Goal: Information Seeking & Learning: Compare options

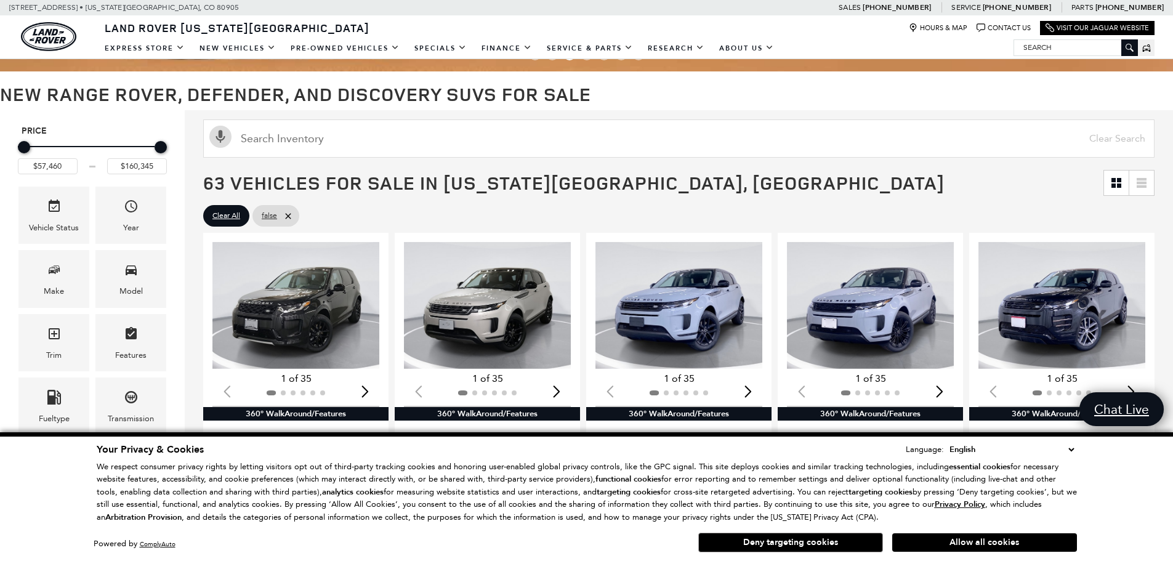
scroll to position [246, 0]
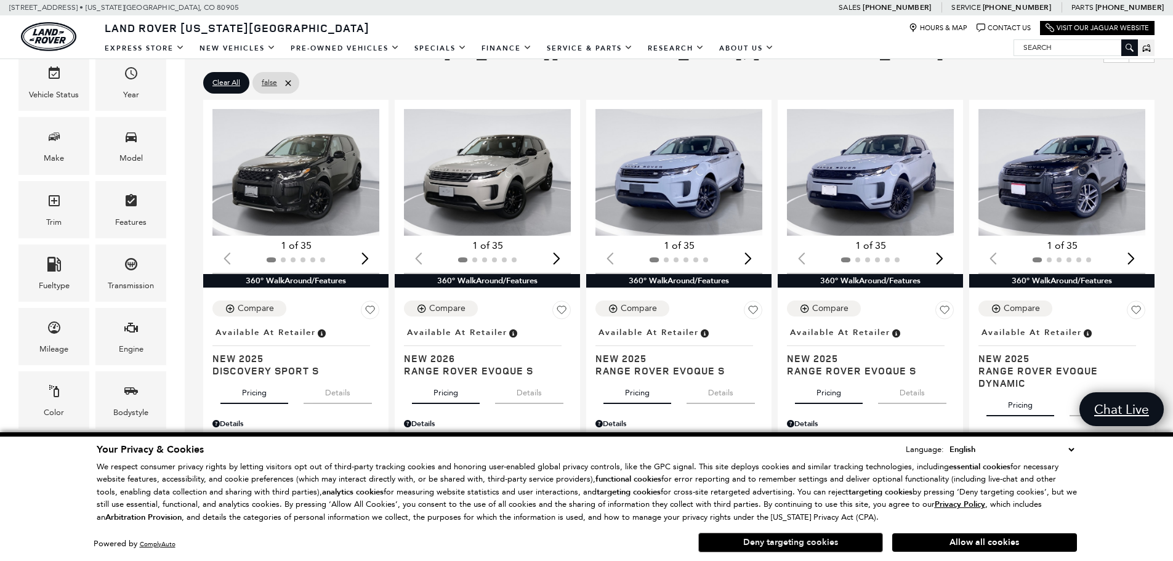
click at [815, 548] on button "Deny targeting cookies" at bounding box center [790, 543] width 185 height 20
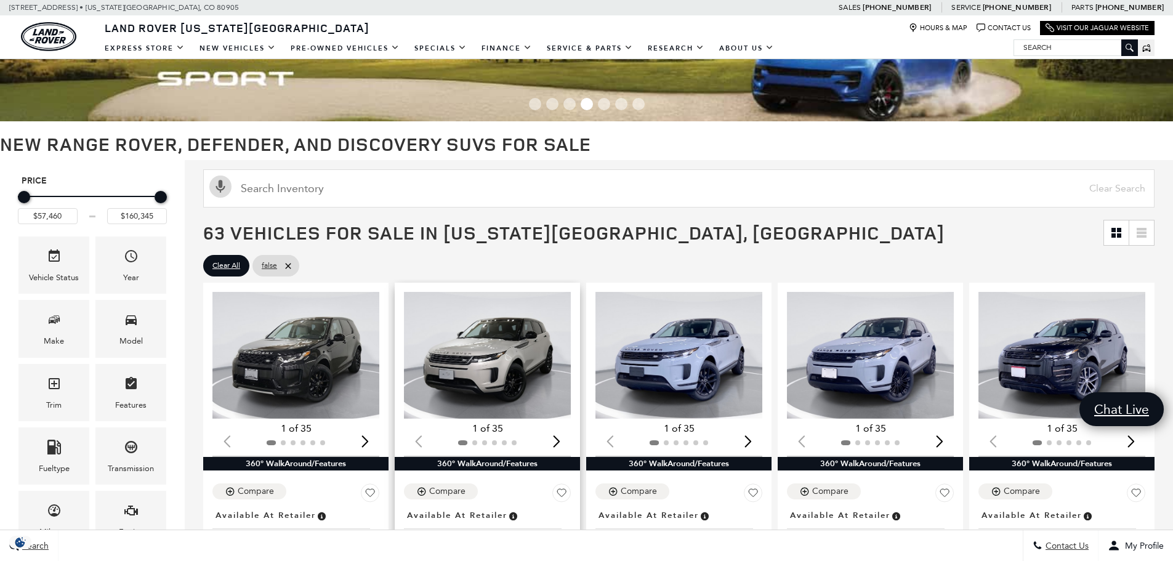
scroll to position [62, 0]
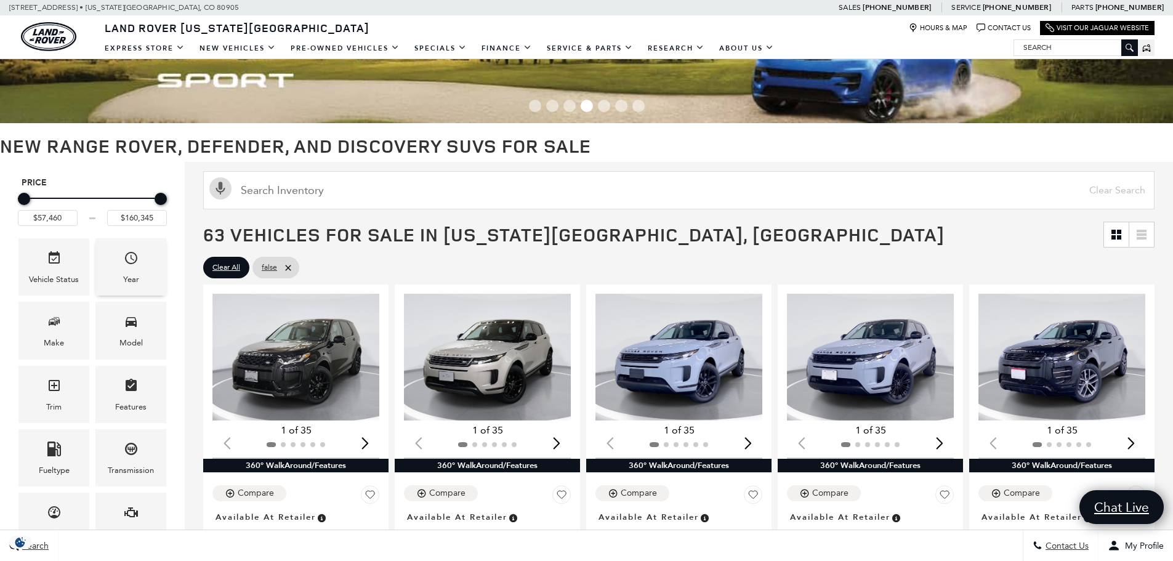
click at [126, 271] on span "Year" at bounding box center [131, 260] width 15 height 25
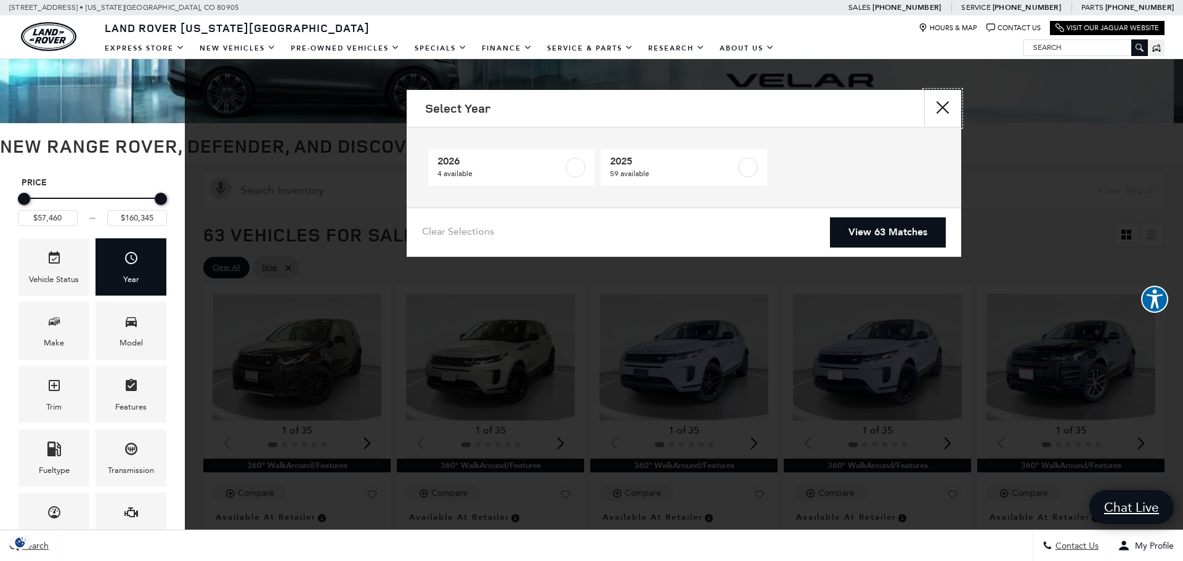
click at [945, 105] on button "Close" at bounding box center [942, 108] width 37 height 37
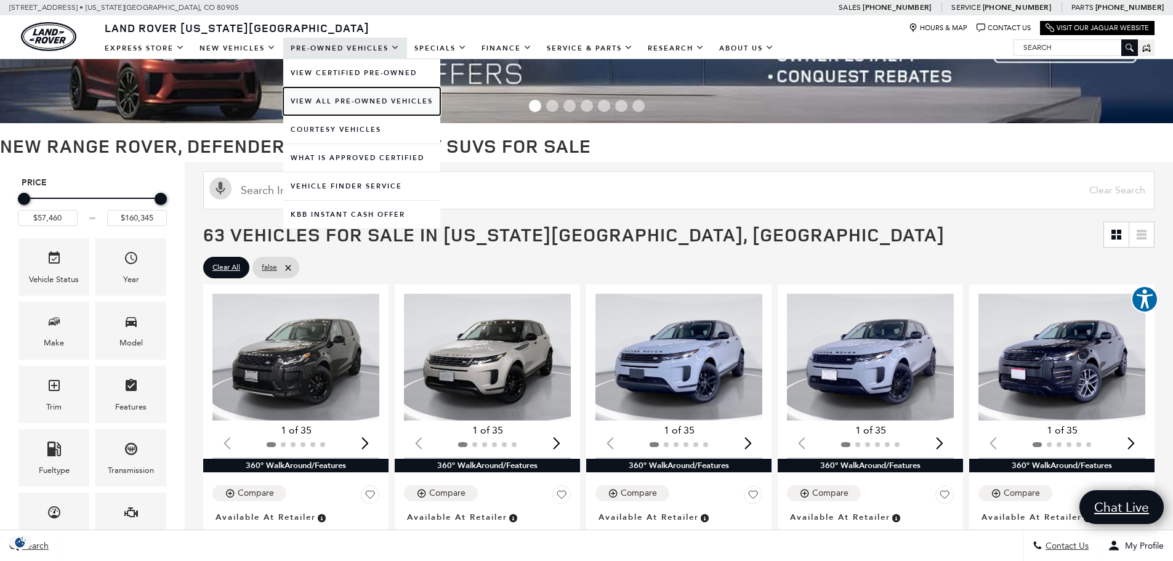
click at [342, 101] on link "View All Pre-Owned Vehicles" at bounding box center [361, 101] width 157 height 28
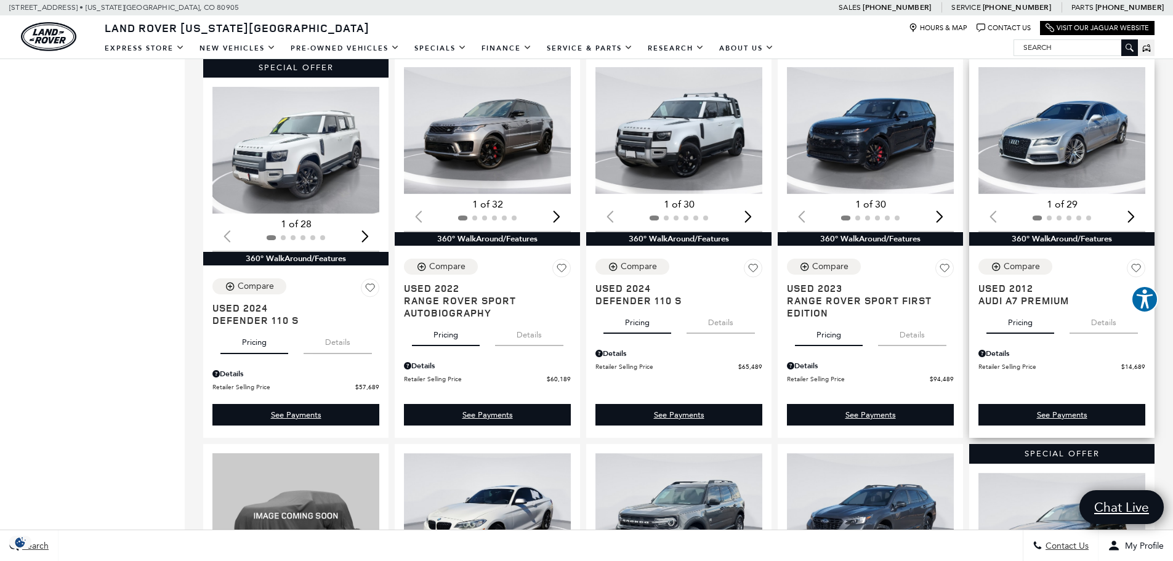
scroll to position [1047, 0]
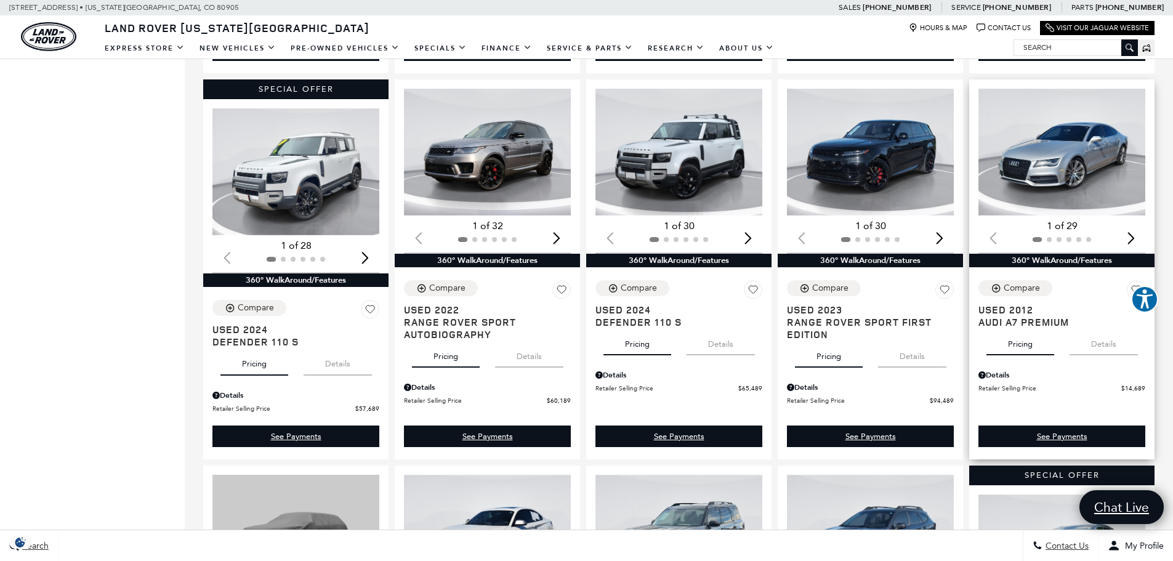
click at [1139, 241] on div "Next slide" at bounding box center [1131, 238] width 17 height 27
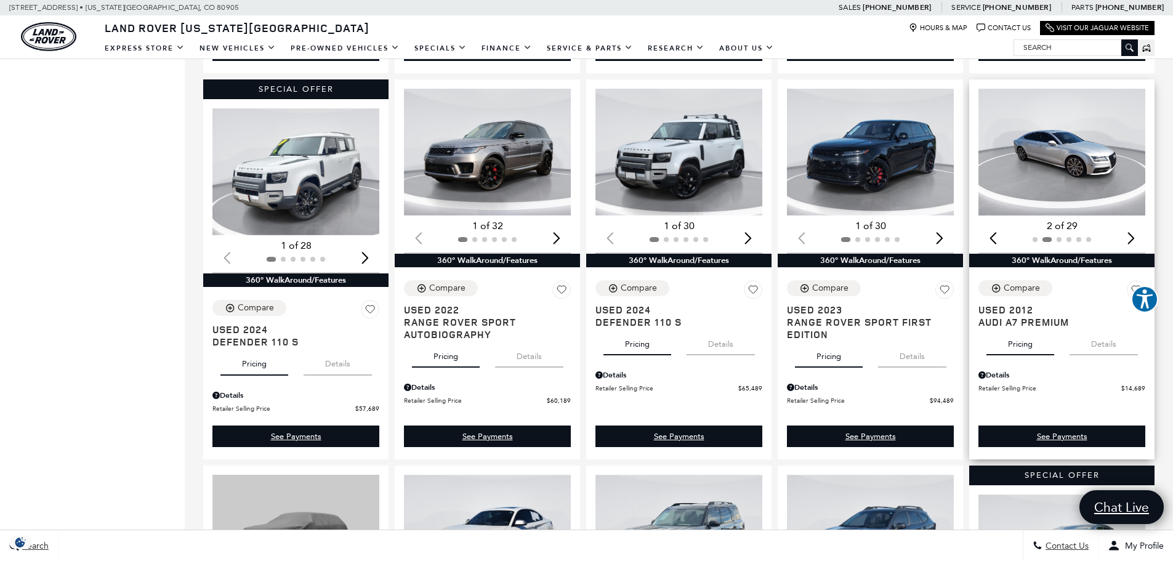
click at [1139, 241] on div "Next slide" at bounding box center [1131, 238] width 17 height 27
click at [1102, 346] on button "Details" at bounding box center [1104, 341] width 68 height 27
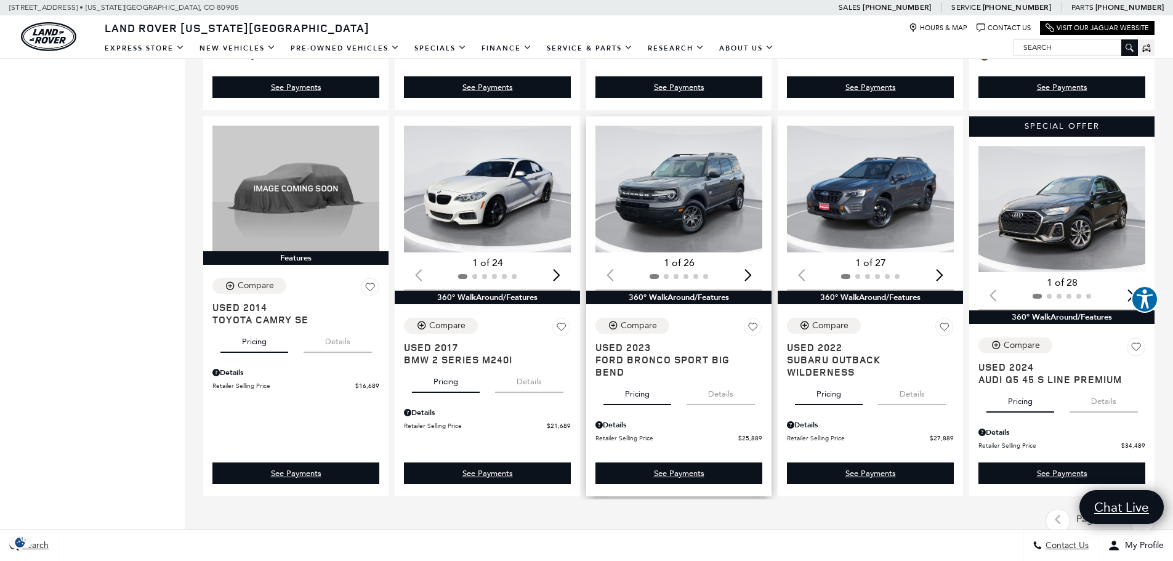
scroll to position [1417, 0]
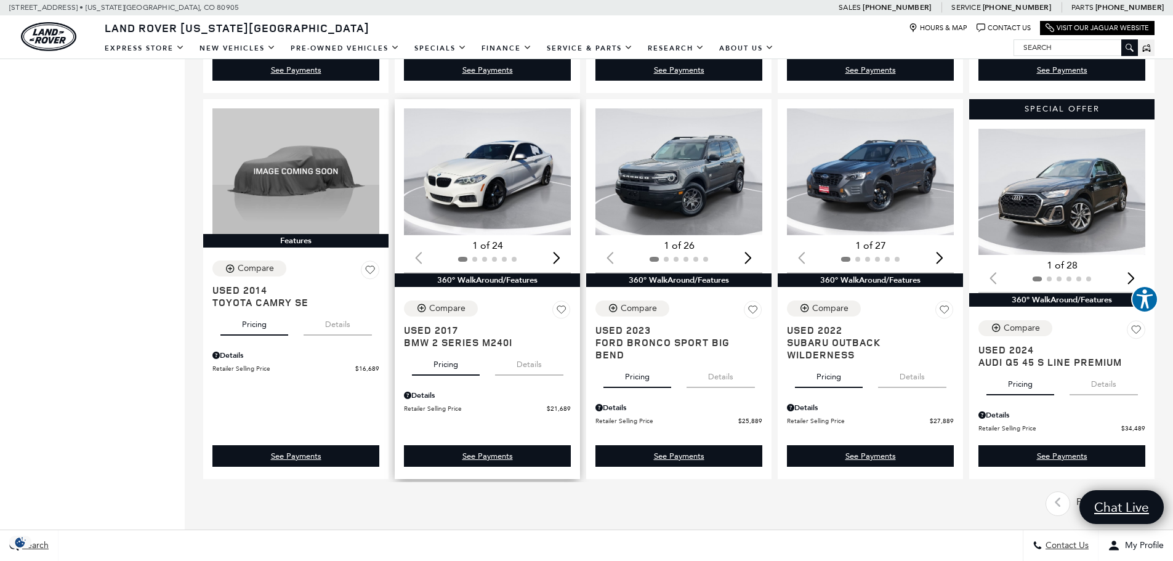
click at [542, 368] on button "Details" at bounding box center [529, 362] width 68 height 27
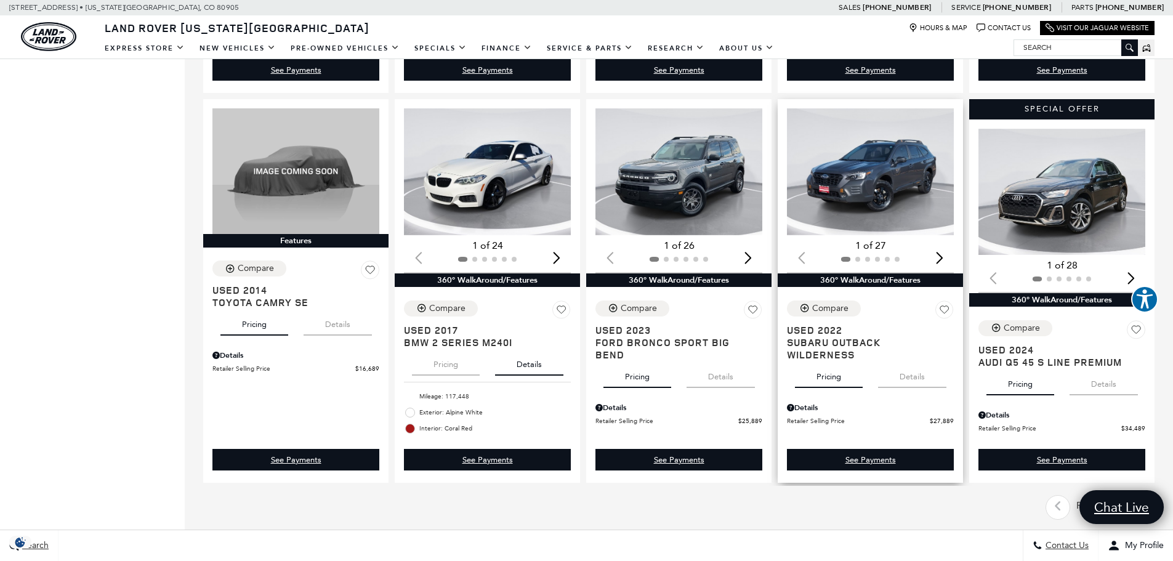
scroll to position [1478, 0]
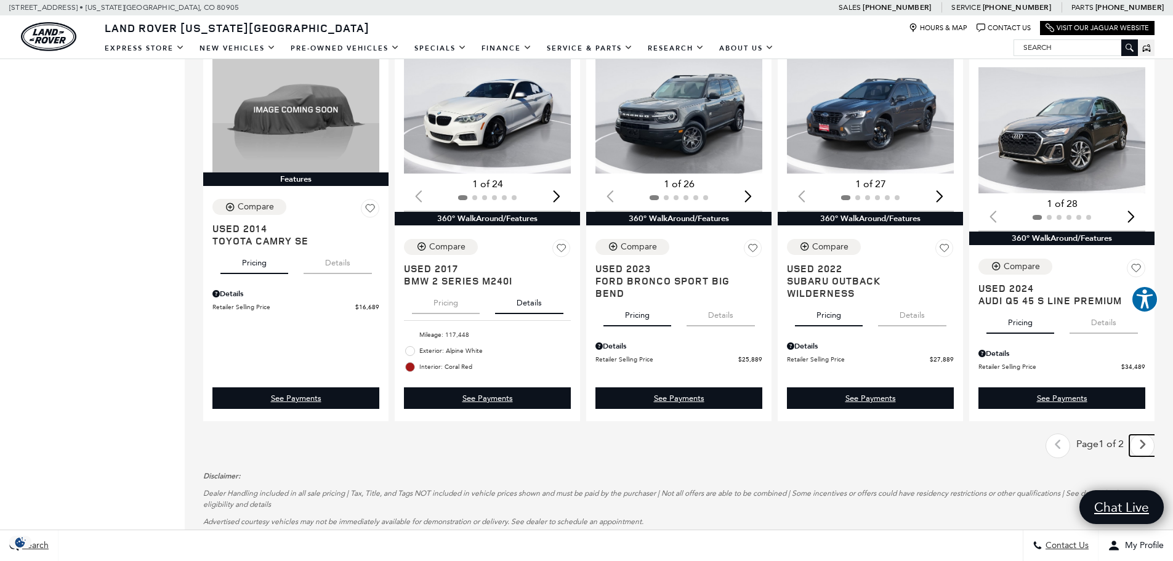
click at [1147, 445] on icon "next page" at bounding box center [1143, 445] width 8 height 20
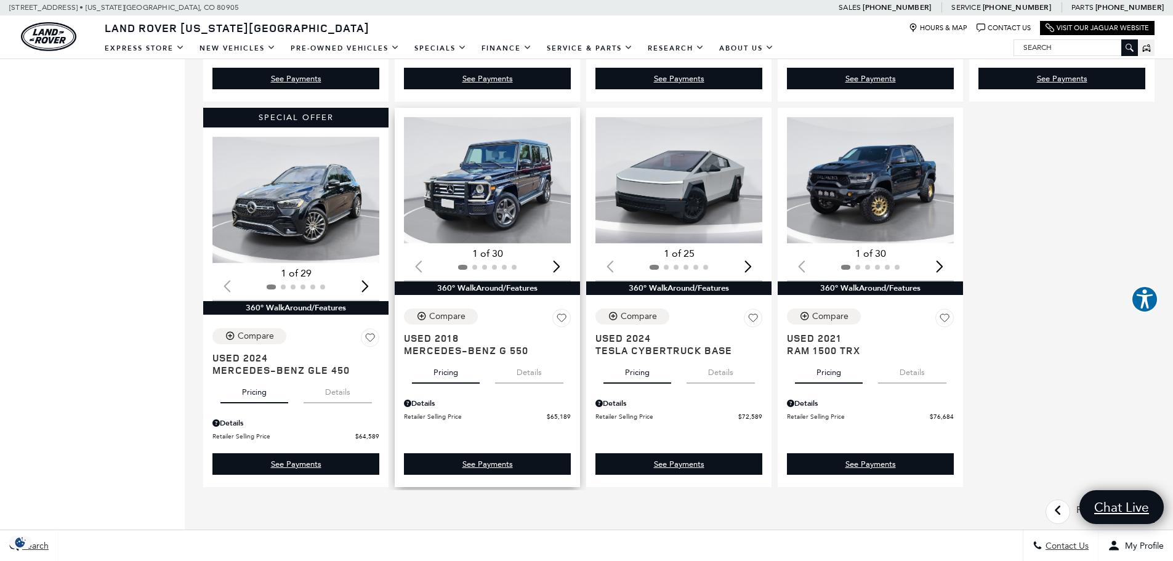
scroll to position [985, 0]
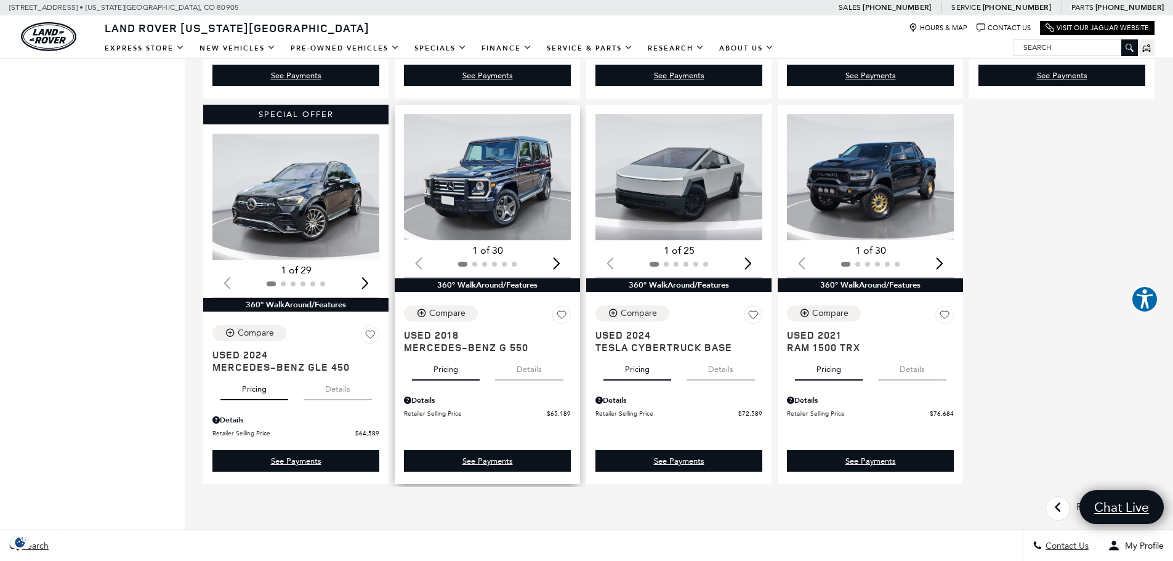
click at [533, 370] on button "Details" at bounding box center [529, 367] width 68 height 27
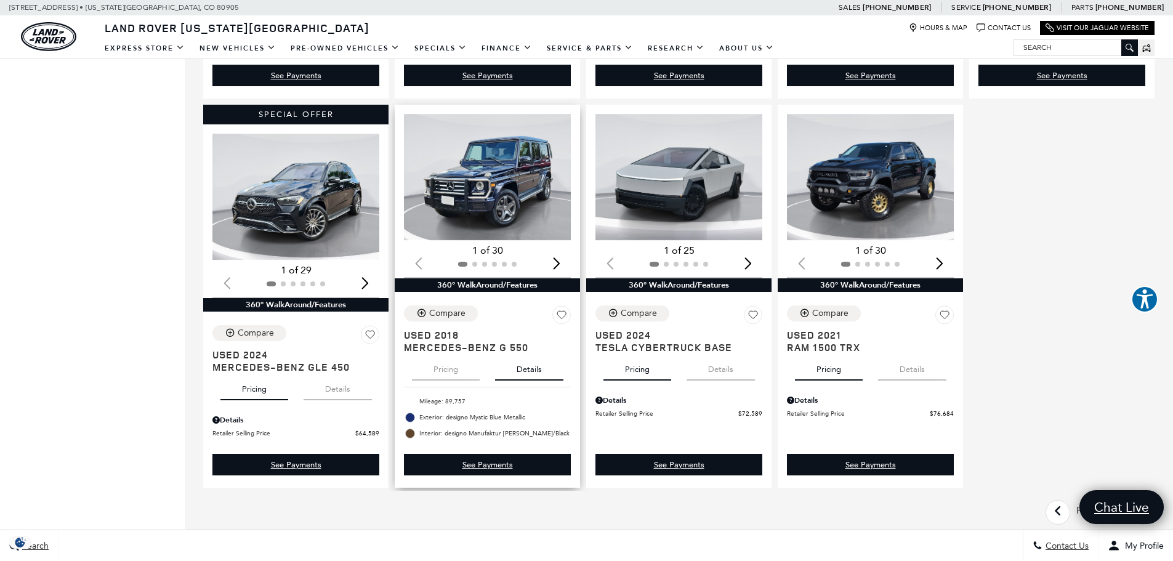
click at [533, 370] on button "Details" at bounding box center [529, 367] width 68 height 27
click at [718, 366] on button "Details" at bounding box center [721, 367] width 68 height 27
click at [720, 372] on button "Details" at bounding box center [721, 367] width 68 height 27
click at [732, 363] on button "Details" at bounding box center [721, 367] width 68 height 27
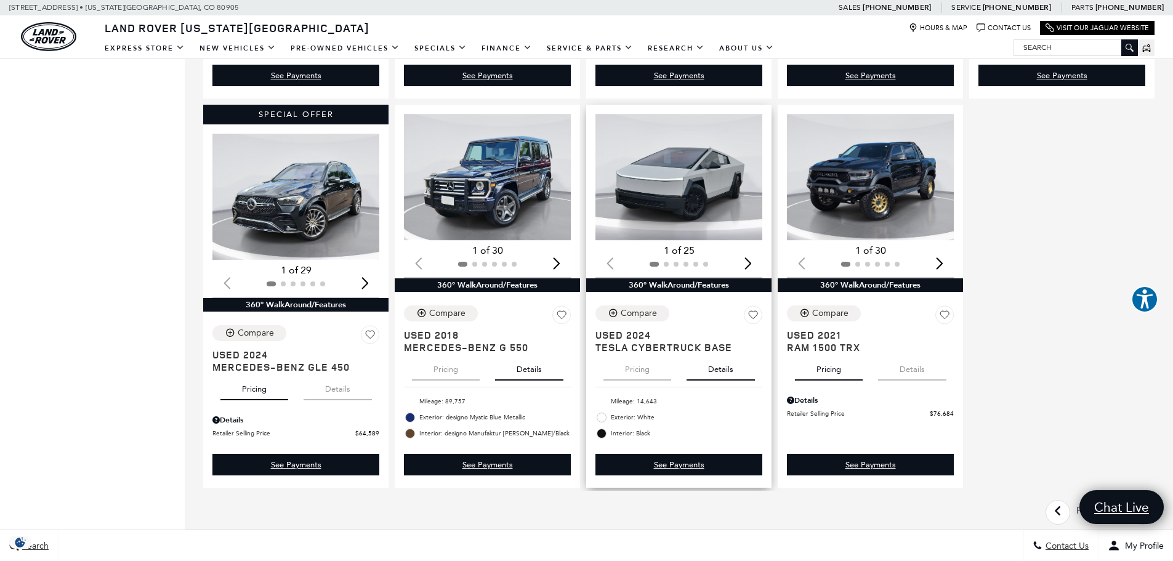
click at [647, 372] on button "Pricing" at bounding box center [638, 367] width 68 height 27
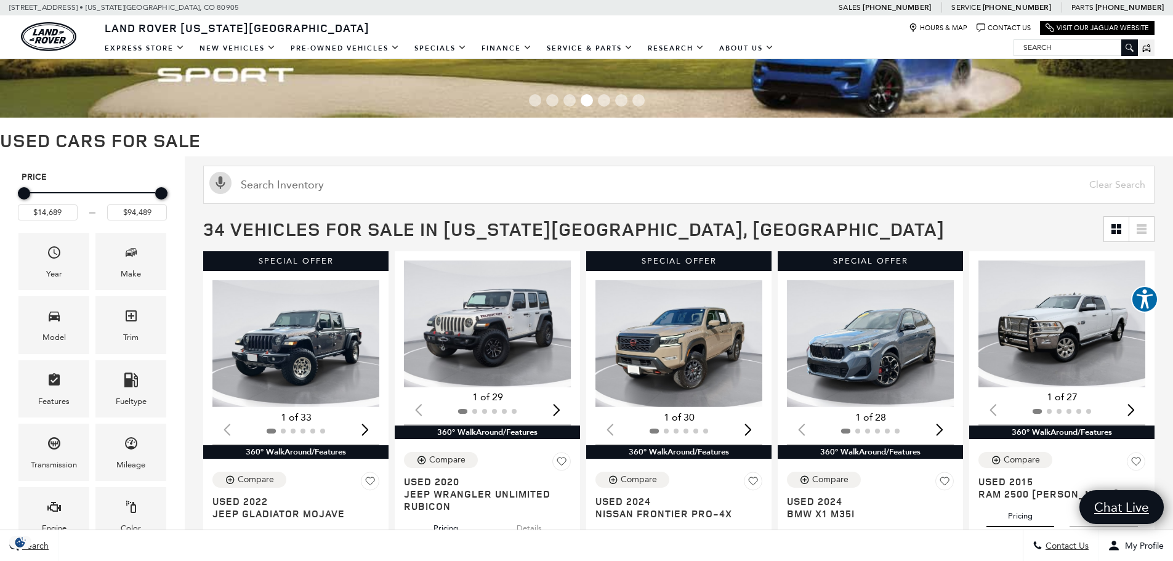
scroll to position [0, 0]
